Goal: Navigation & Orientation: Locate item on page

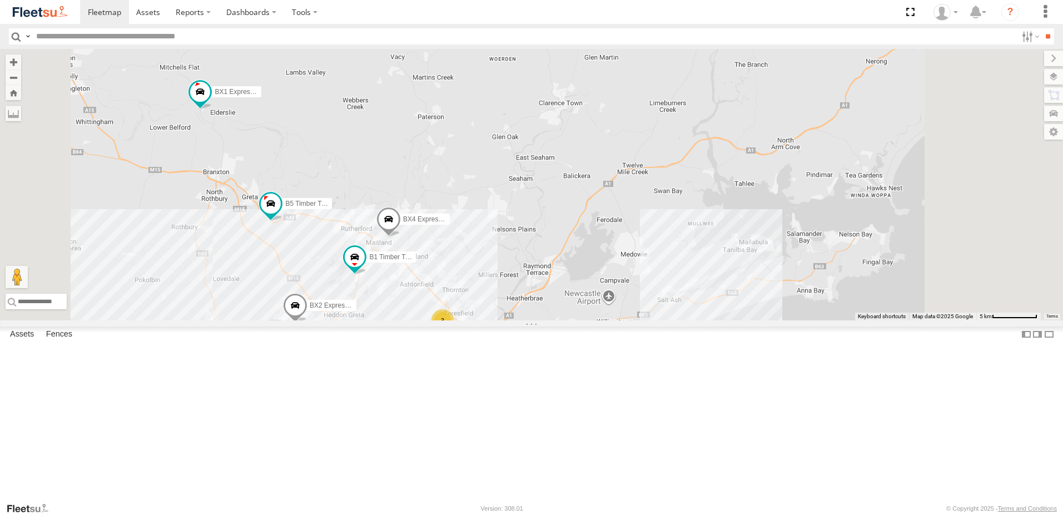
scroll to position [167, 0]
click at [0, 0] on div "LX1 Express Ute" at bounding box center [0, 0] width 0 height 0
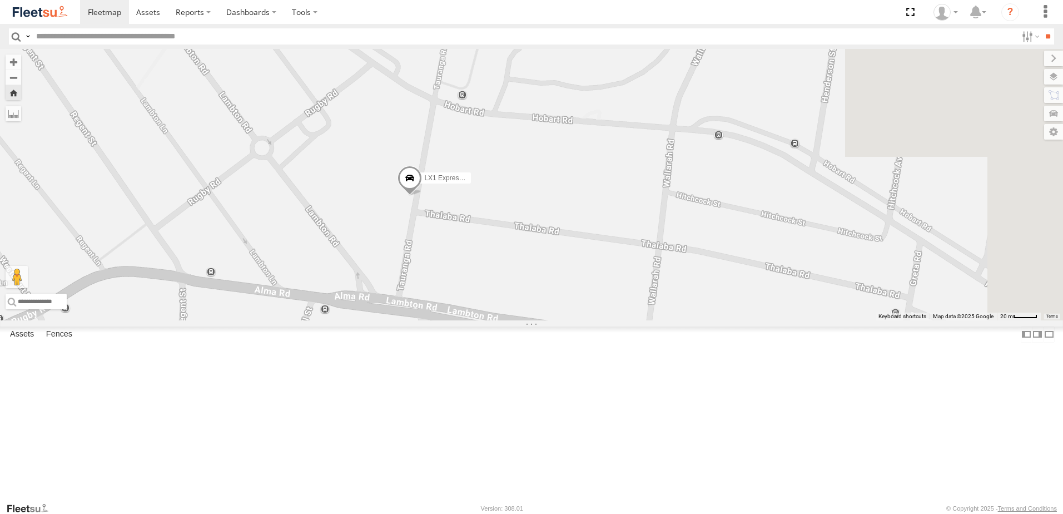
drag, startPoint x: 812, startPoint y: 283, endPoint x: 636, endPoint y: 299, distance: 176.4
click at [636, 299] on div "LX1 Express Ute" at bounding box center [531, 184] width 1063 height 271
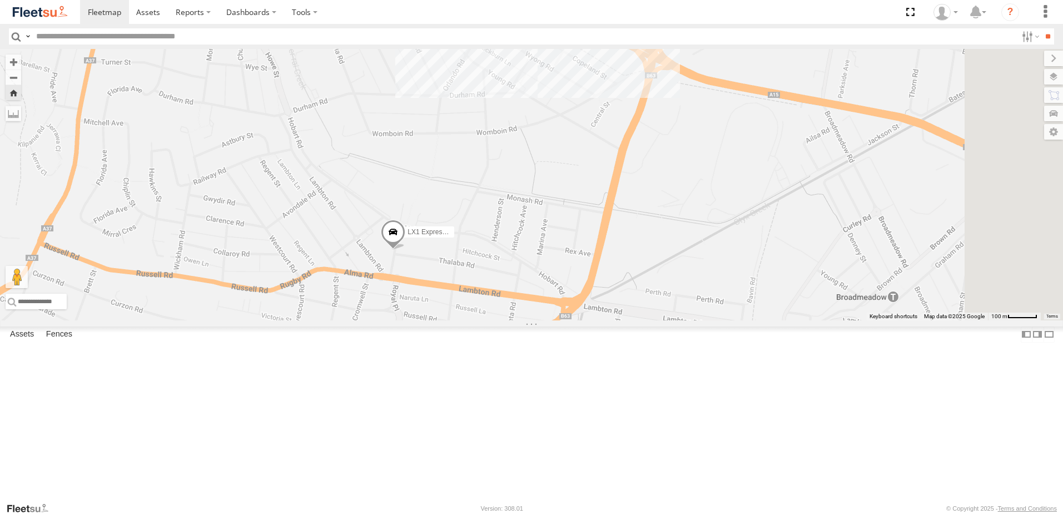
drag, startPoint x: 669, startPoint y: 244, endPoint x: 600, endPoint y: 295, distance: 86.3
click at [596, 302] on div "LX1 Express Ute" at bounding box center [531, 184] width 1063 height 271
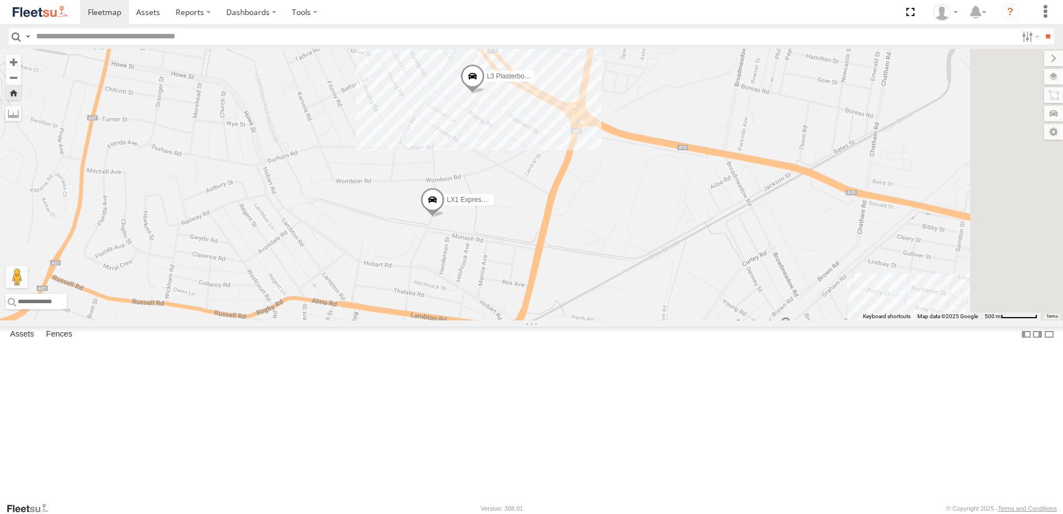
scroll to position [0, 0]
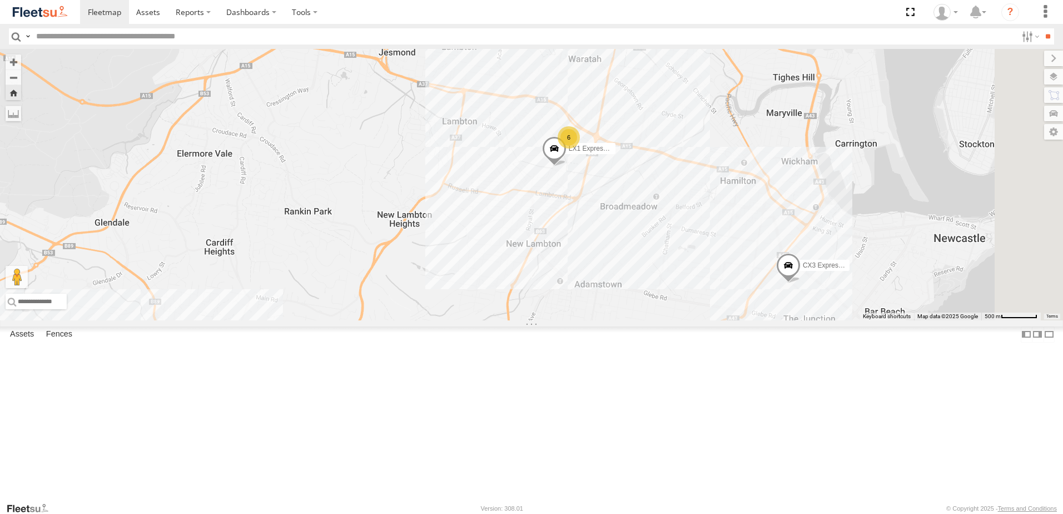
click at [0, 0] on div "BX1 Express Ute" at bounding box center [0, 0] width 0 height 0
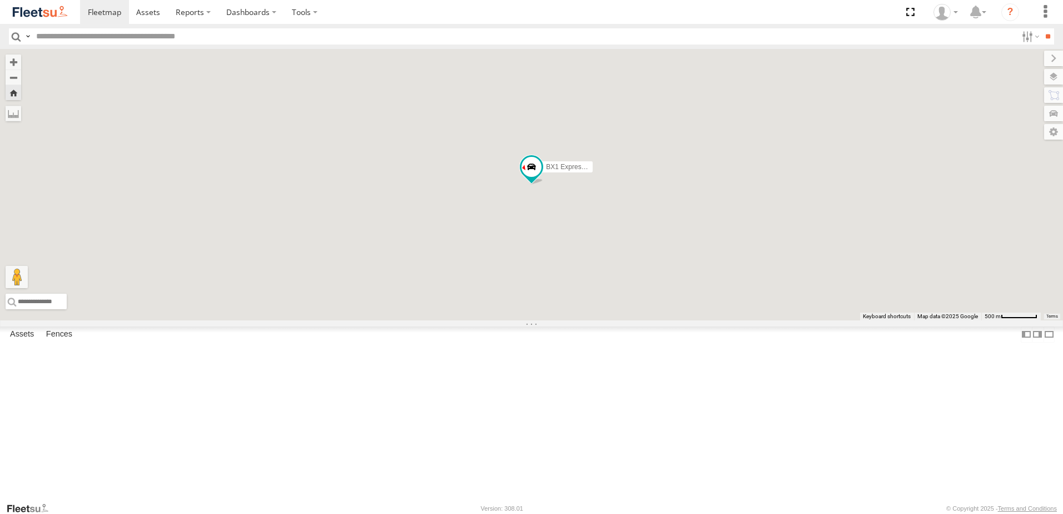
click at [0, 0] on span "Asset" at bounding box center [0, 0] width 0 height 0
drag, startPoint x: 55, startPoint y: 59, endPoint x: 340, endPoint y: 90, distance: 286.4
click at [368, 96] on div "BX1 Express Ute" at bounding box center [531, 184] width 1063 height 271
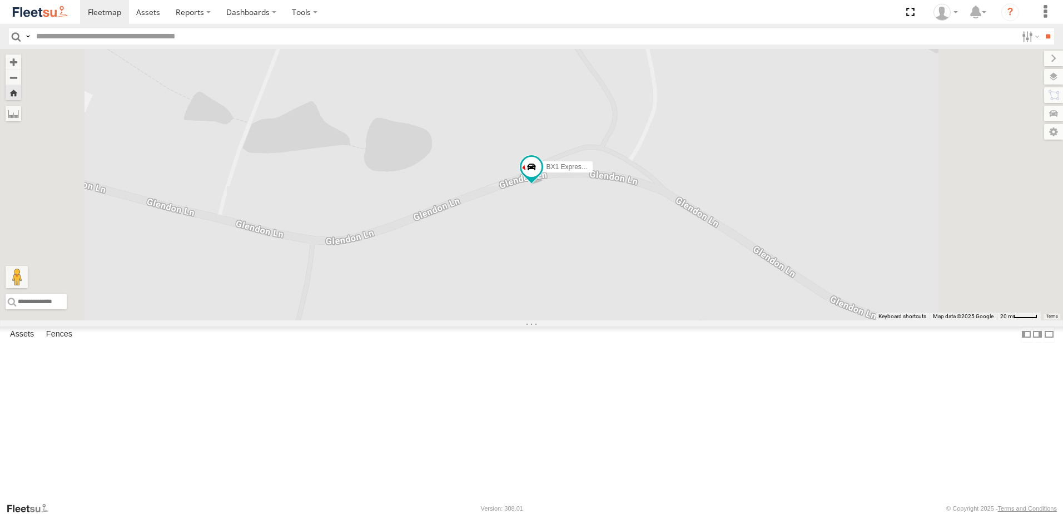
click at [0, 0] on div "Asset Current Location" at bounding box center [0, 0] width 0 height 0
click at [0, 0] on span "Asset" at bounding box center [0, 0] width 0 height 0
click at [0, 0] on div "LX1 Express Ute Lambton Utes" at bounding box center [0, 0] width 0 height 0
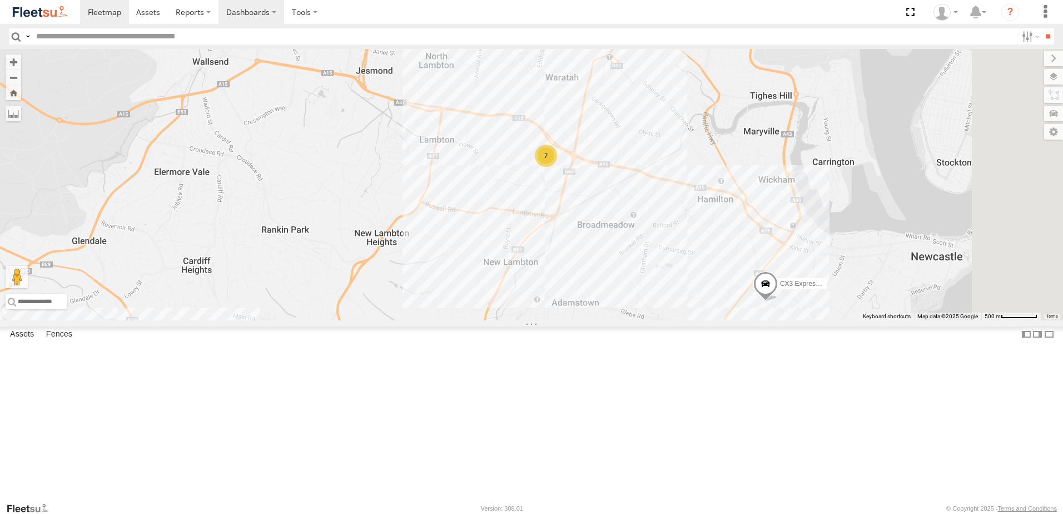
scroll to position [0, 0]
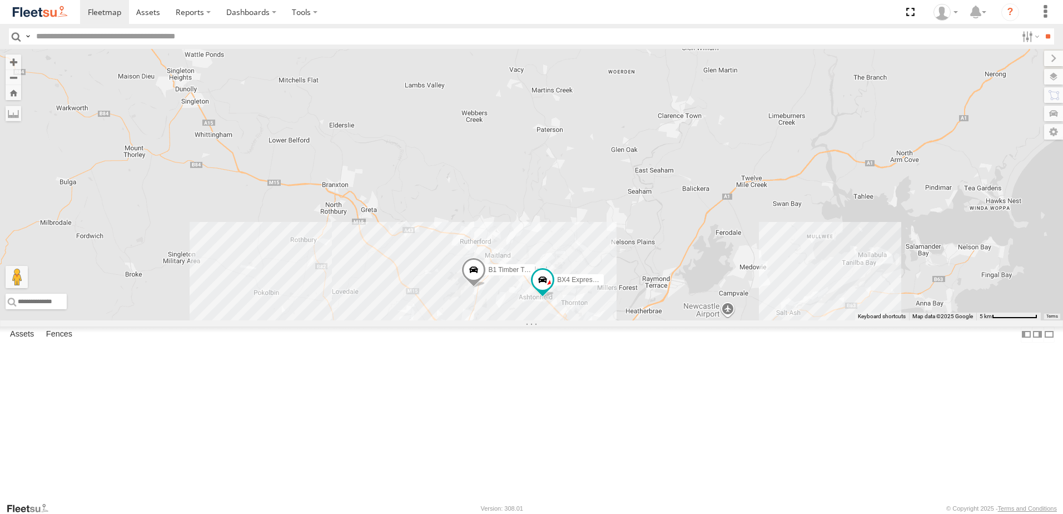
drag, startPoint x: 429, startPoint y: 243, endPoint x: 621, endPoint y: 468, distance: 296.2
click at [621, 320] on div "CX3 Express Ute C4 Timber Truck 7 7 C3 Timber Truck BX2 Express Ute 3 B1 Timber…" at bounding box center [531, 184] width 1063 height 271
click at [681, 90] on div "CX3 Express Ute C4 Timber Truck 7 7 C3 Timber Truck BX2 Express Ute 3 B1 Timber…" at bounding box center [531, 184] width 1063 height 271
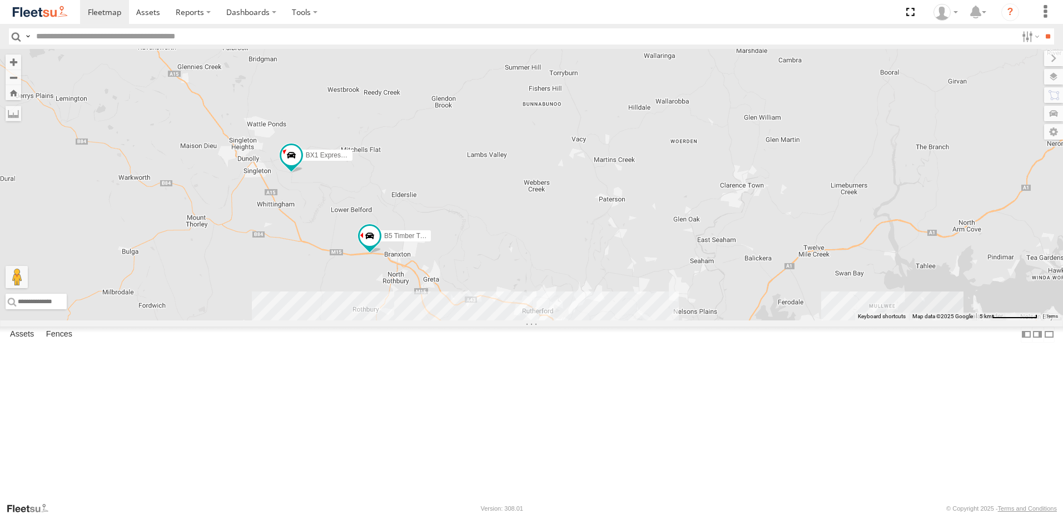
drag, startPoint x: 526, startPoint y: 166, endPoint x: 618, endPoint y: 210, distance: 102.0
click at [590, 235] on div "CX3 Express Ute C4 Timber Truck 7 7 C3 Timber Truck BX2 Express Ute 3 B1 Timber…" at bounding box center [531, 184] width 1063 height 271
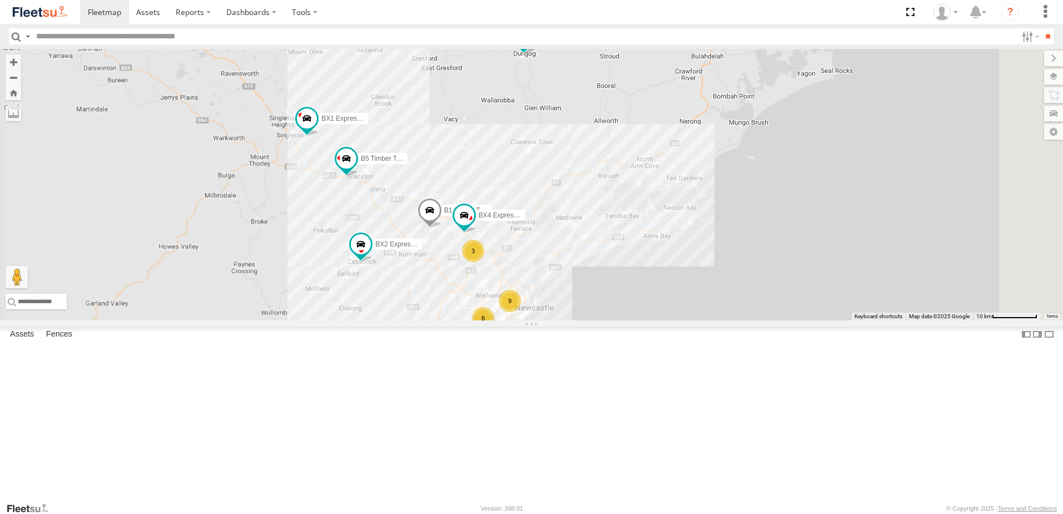
drag, startPoint x: 779, startPoint y: 380, endPoint x: 691, endPoint y: 343, distance: 96.2
click at [691, 320] on div "BX2 Express Ute B1 Timber Truck BX4 Express Ute BX1 Express Ute B5 Timber Truck…" at bounding box center [531, 184] width 1063 height 271
